Goal: Task Accomplishment & Management: Manage account settings

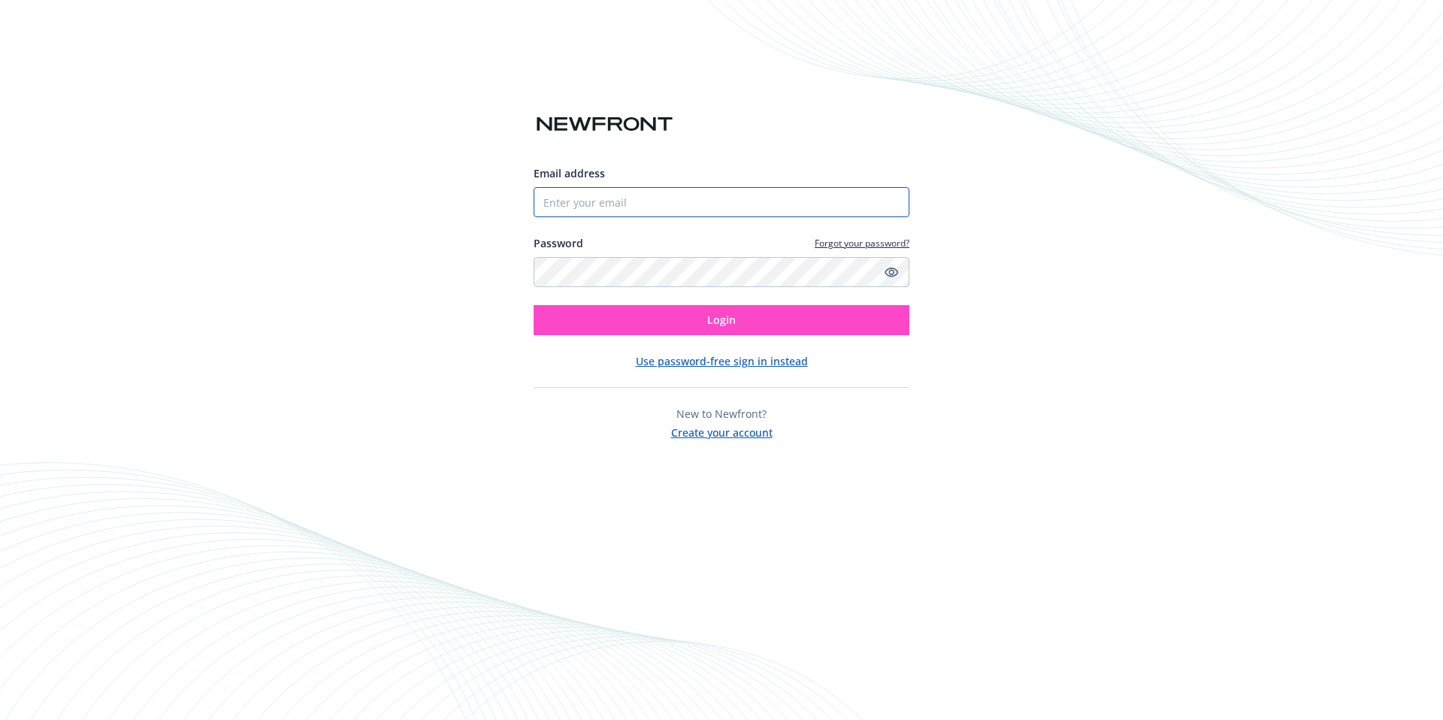
type input "[EMAIL_ADDRESS][DOMAIN_NAME]"
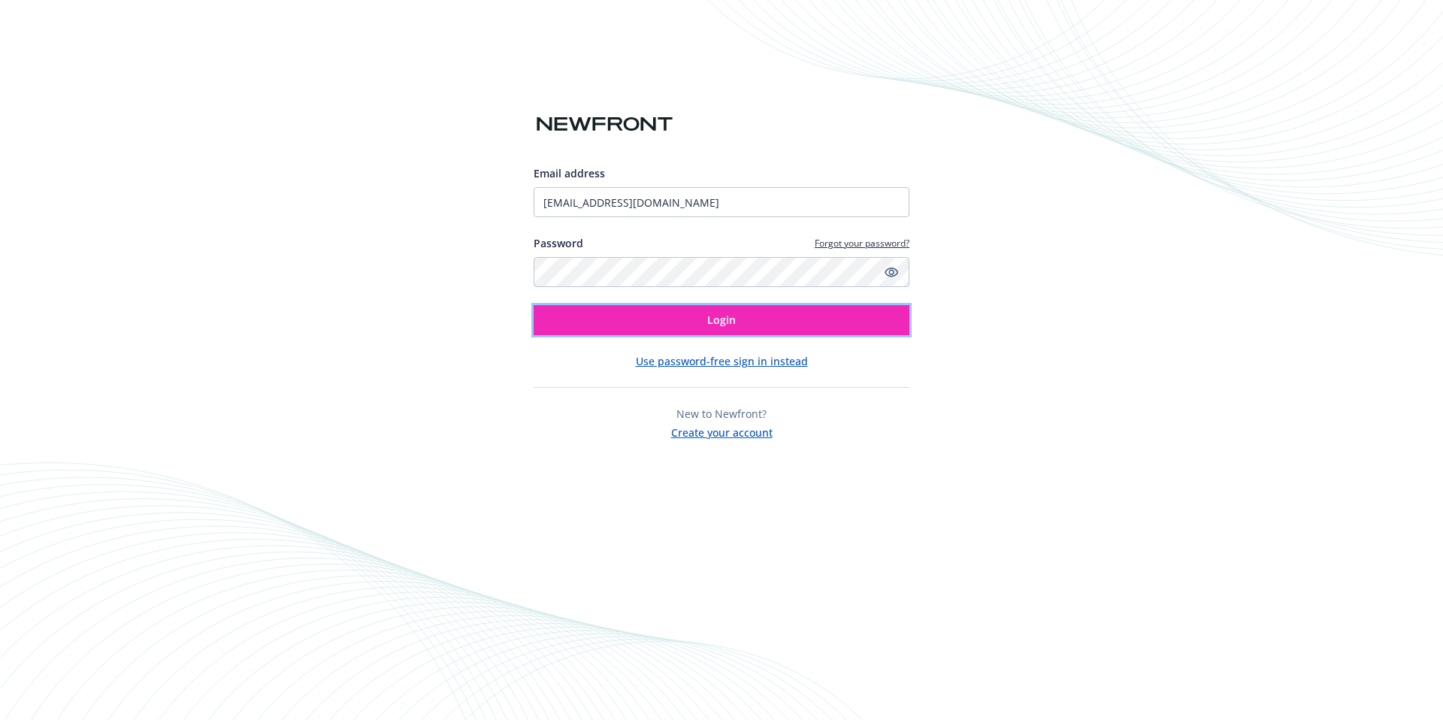
drag, startPoint x: 633, startPoint y: 313, endPoint x: 619, endPoint y: 293, distance: 24.4
click at [633, 313] on button "Login" at bounding box center [722, 320] width 376 height 30
